Goal: Information Seeking & Learning: Compare options

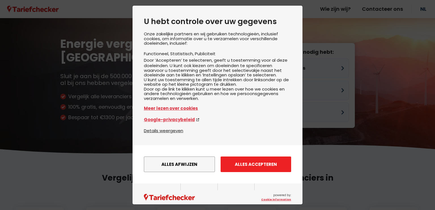
click at [257, 172] on button "Alles accepteren" at bounding box center [256, 165] width 71 height 16
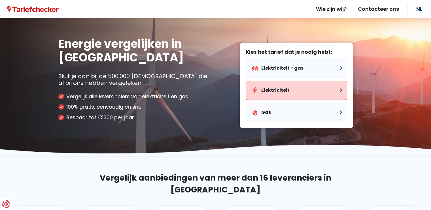
click at [334, 90] on button "Elektriciteit" at bounding box center [296, 90] width 101 height 19
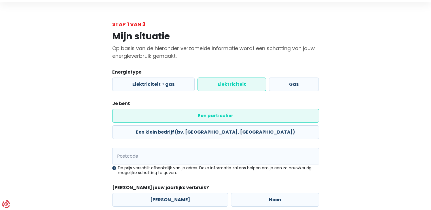
scroll to position [28, 0]
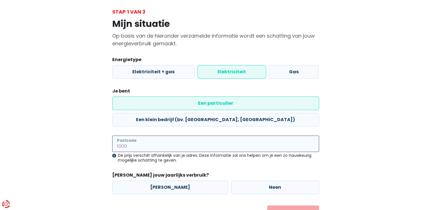
click at [130, 136] on input "Postcode" at bounding box center [215, 144] width 207 height 16
type input "9031"
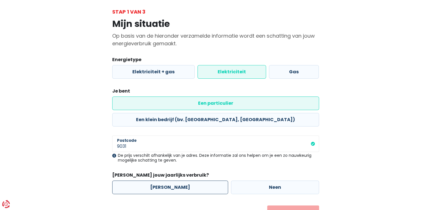
click at [178, 181] on label "[PERSON_NAME]" at bounding box center [170, 188] width 116 height 14
click at [178, 181] on input "[PERSON_NAME]" at bounding box center [170, 188] width 116 height 14
radio input "true"
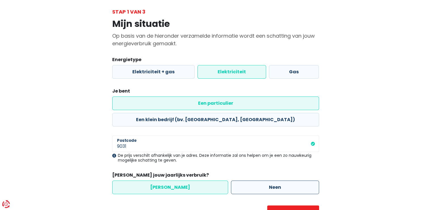
scroll to position [40, 0]
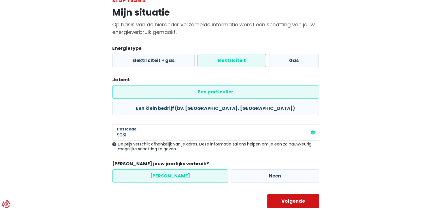
click at [295, 194] on button "Volgende" at bounding box center [293, 201] width 52 height 14
select select
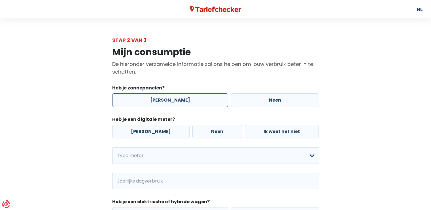
click at [169, 101] on label "[PERSON_NAME]" at bounding box center [170, 100] width 116 height 14
click at [169, 101] on input "[PERSON_NAME]" at bounding box center [170, 100] width 116 height 14
radio input "true"
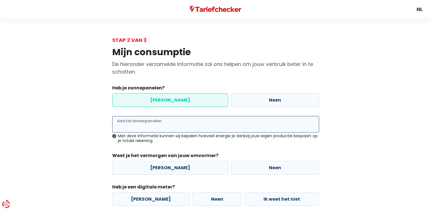
click at [189, 125] on input "Aantal zonnepanelen" at bounding box center [215, 124] width 207 height 16
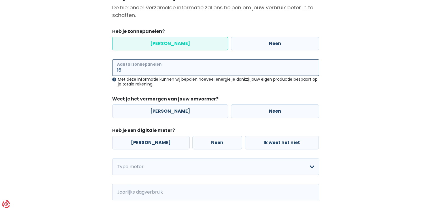
type input "16"
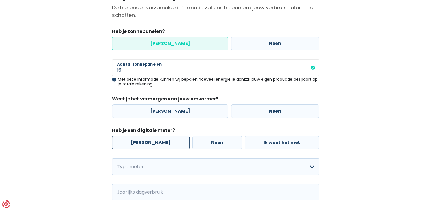
click at [148, 145] on label "[PERSON_NAME]" at bounding box center [150, 143] width 77 height 14
click at [148, 145] on input "[PERSON_NAME]" at bounding box center [150, 143] width 77 height 14
radio input "true"
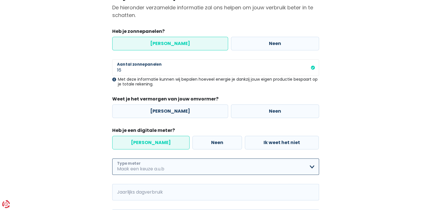
click at [312, 167] on select "Enkelvoudig Tweevoudig Enkelvoudig + uitsluitend nachttarief Tweevoudig + uitsl…" at bounding box center [215, 167] width 207 height 16
select select "day_night_bi_hourly"
click at [112, 159] on select "Enkelvoudig Tweevoudig Enkelvoudig + uitsluitend nachttarief Tweevoudig + uitsl…" at bounding box center [215, 167] width 207 height 16
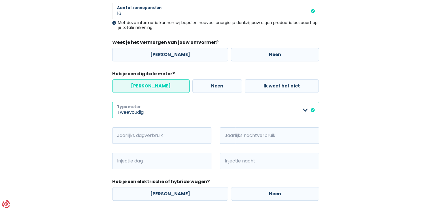
scroll to position [142, 0]
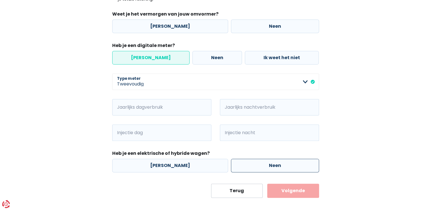
click at [287, 165] on label "Neen" at bounding box center [275, 166] width 88 height 14
click at [287, 165] on input "Neen" at bounding box center [275, 166] width 88 height 14
radio input "true"
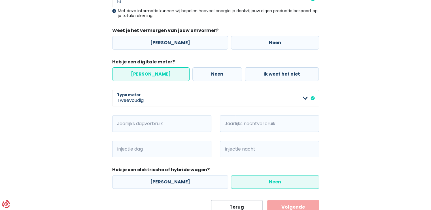
scroll to position [113, 0]
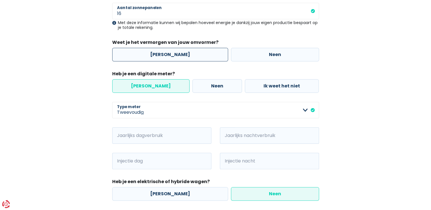
click at [178, 55] on label "[PERSON_NAME]" at bounding box center [170, 55] width 116 height 14
click at [178, 55] on input "[PERSON_NAME]" at bounding box center [170, 55] width 116 height 14
radio input "true"
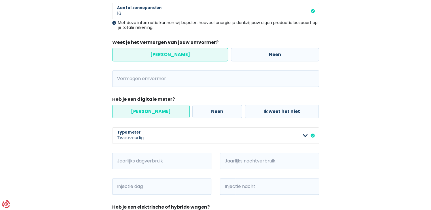
click at [125, 81] on span "kVA" at bounding box center [119, 79] width 14 height 16
click at [128, 76] on input "Vermogen omvormer" at bounding box center [223, 79] width 192 height 16
type input "5"
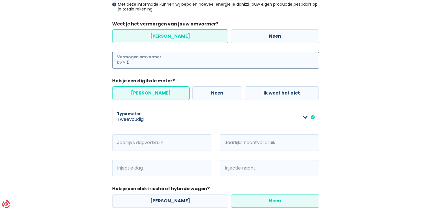
scroll to position [142, 0]
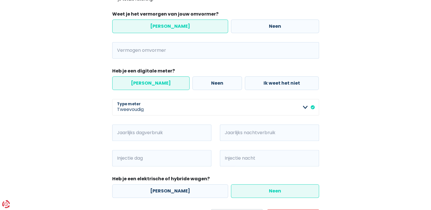
click at [113, 51] on span "kVA" at bounding box center [119, 50] width 14 height 16
click at [119, 50] on span "kVA" at bounding box center [119, 50] width 14 height 16
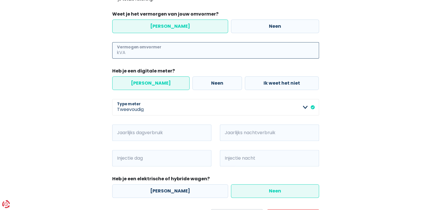
click at [196, 46] on input "Vermogen omvormer" at bounding box center [223, 50] width 192 height 16
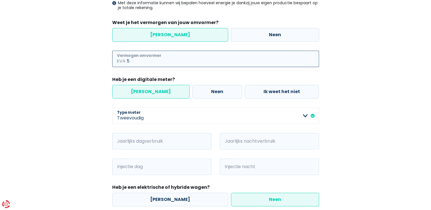
scroll to position [117, 0]
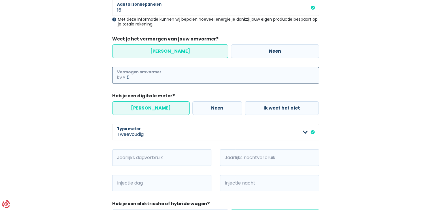
type input "5"
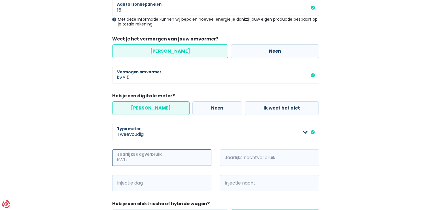
click at [136, 156] on input "Jaarlijks dagverbruik" at bounding box center [170, 158] width 84 height 16
type input "2869"
click at [227, 156] on span "kWh" at bounding box center [228, 158] width 16 height 16
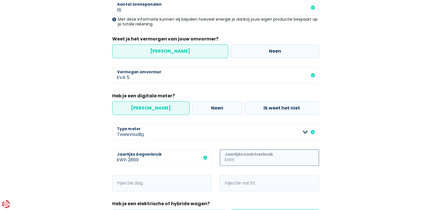
click at [244, 154] on input "Jaarlijks nachtverbruik" at bounding box center [277, 158] width 84 height 16
type input "3765"
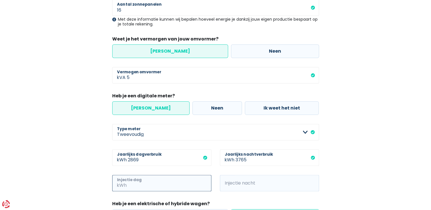
click at [146, 184] on input "Injectie dag" at bounding box center [170, 183] width 84 height 16
type input "2946"
click at [228, 182] on span "kWh" at bounding box center [228, 183] width 16 height 16
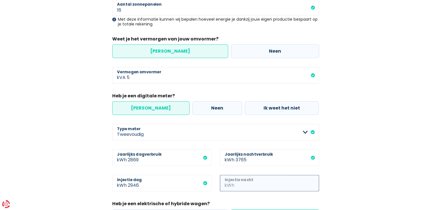
click at [258, 184] on input "Injectie nacht" at bounding box center [277, 183] width 84 height 16
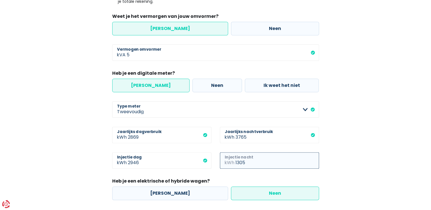
scroll to position [173, 0]
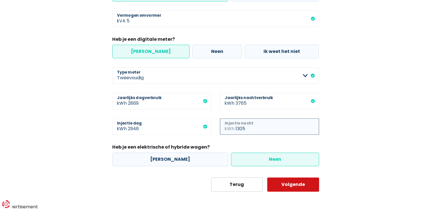
type input "1305"
click at [297, 182] on button "Volgende" at bounding box center [293, 185] width 52 height 14
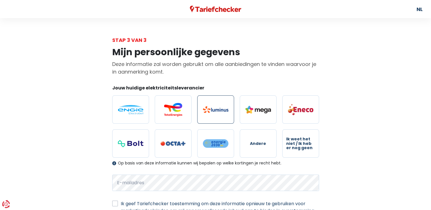
click at [221, 111] on img at bounding box center [215, 109] width 25 height 7
click at [221, 111] on input "radio" at bounding box center [215, 109] width 37 height 28
radio input "true"
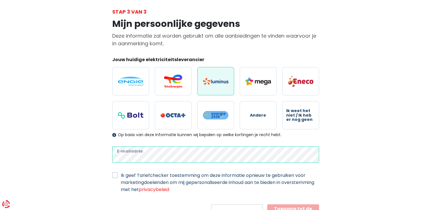
scroll to position [54, 0]
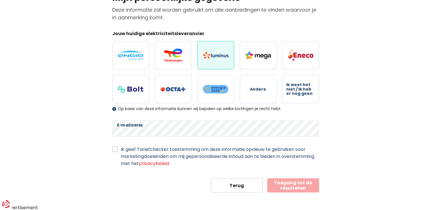
click at [294, 186] on button "Toegang tot de resultaten" at bounding box center [293, 185] width 52 height 14
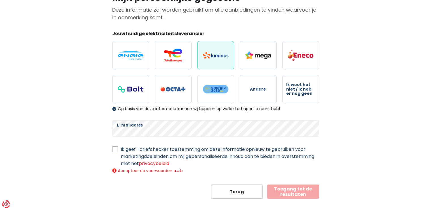
scroll to position [61, 0]
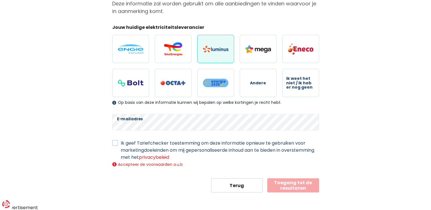
click at [121, 141] on label "Ik geef Tariefchecker toestemming om deze informatie opnieuw te gebruiken voor …" at bounding box center [220, 150] width 198 height 21
click at [115, 141] on input "Ik geef Tariefchecker toestemming om deze informatie opnieuw te gebruiken voor …" at bounding box center [115, 143] width 6 height 6
checkbox input "true"
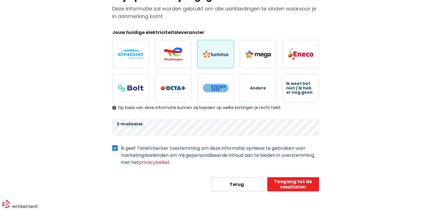
scroll to position [54, 0]
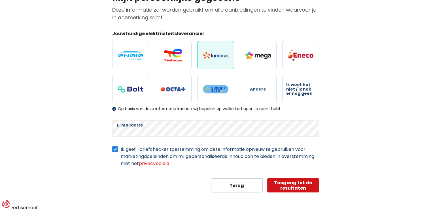
click at [278, 182] on button "Toegang tot de resultaten" at bounding box center [293, 185] width 52 height 14
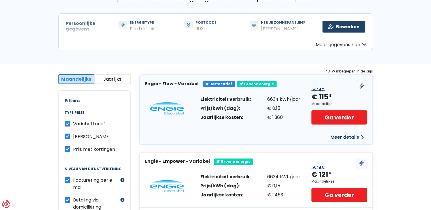
scroll to position [57, 0]
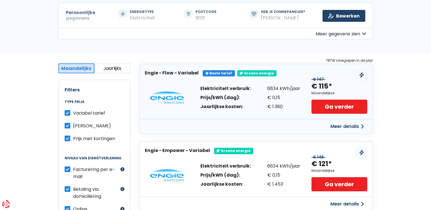
click at [73, 112] on label "Variabel tarief" at bounding box center [89, 113] width 32 height 7
click at [68, 112] on input "Variabel tarief" at bounding box center [68, 113] width 6 height 6
checkbox input "false"
click at [340, 127] on button "Meer details" at bounding box center [347, 127] width 40 height 10
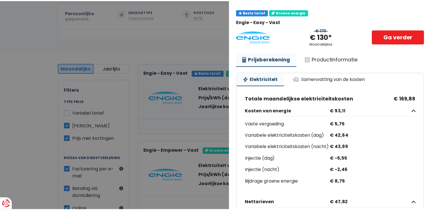
scroll to position [0, 0]
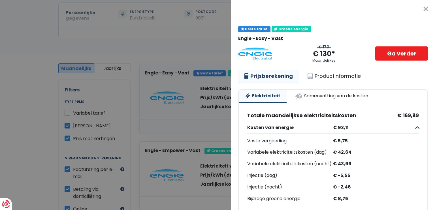
click at [417, 10] on button "×" at bounding box center [426, 9] width 18 height 18
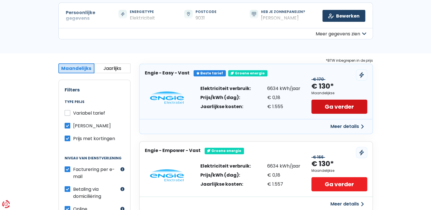
click at [337, 105] on link "Ga verder" at bounding box center [339, 107] width 56 height 14
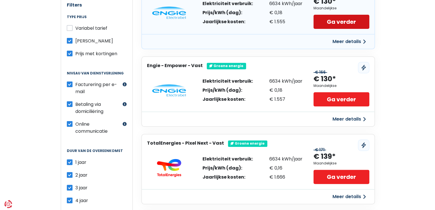
scroll to position [170, 0]
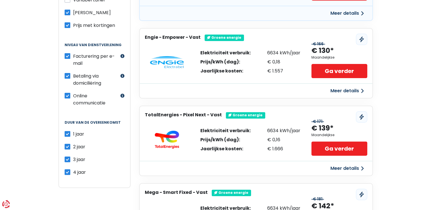
click at [344, 169] on button "Meer details" at bounding box center [347, 168] width 40 height 10
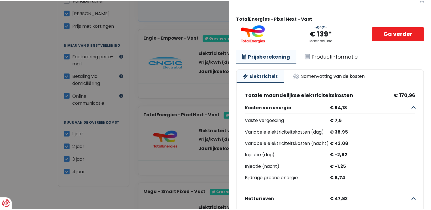
scroll to position [0, 0]
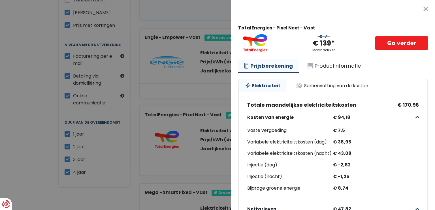
click at [417, 8] on button "×" at bounding box center [426, 9] width 18 height 18
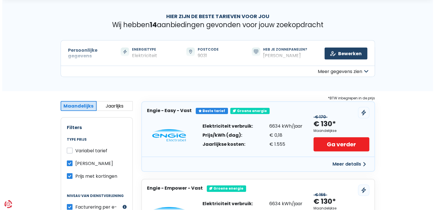
scroll to position [28, 0]
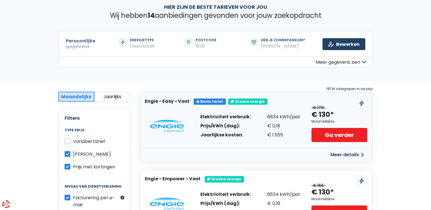
click at [338, 155] on button "Meer details" at bounding box center [347, 155] width 40 height 10
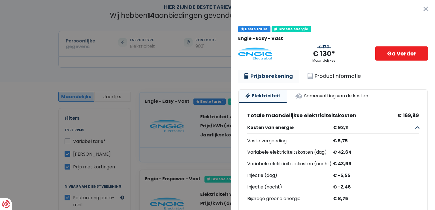
click at [275, 77] on link "Prijsberekening" at bounding box center [268, 77] width 61 height 14
click at [259, 75] on link "Prijsberekening" at bounding box center [268, 77] width 61 height 14
click at [331, 75] on link "Productinformatie" at bounding box center [334, 76] width 66 height 13
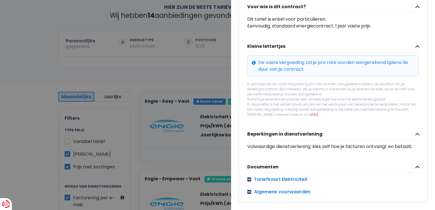
scroll to position [205, 0]
click at [275, 176] on link "Tariefkaart Elektriciteit" at bounding box center [333, 179] width 172 height 7
click at [289, 189] on link "Algemene voorwaarden" at bounding box center [333, 192] width 172 height 7
